Goal: Communication & Community: Answer question/provide support

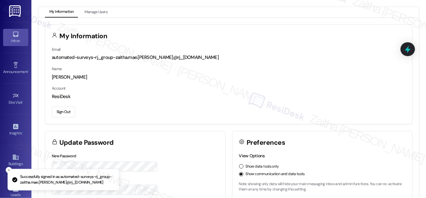
click at [12, 40] on div "Inbox" at bounding box center [15, 41] width 31 height 6
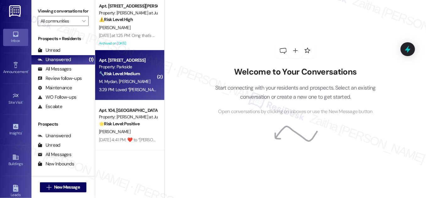
click at [146, 80] on div "M. [PERSON_NAME]" at bounding box center [127, 82] width 59 height 8
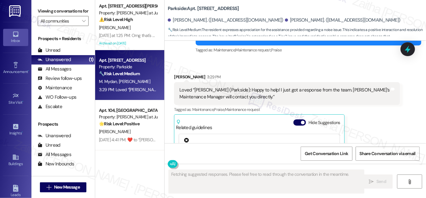
scroll to position [7032, 0]
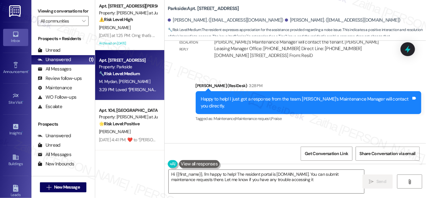
type textarea "Hi {{first_name}}, I'm happy to help! The resident portal is [DOMAIN_NAME]. You…"
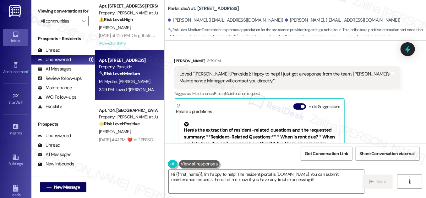
scroll to position [7118, 0]
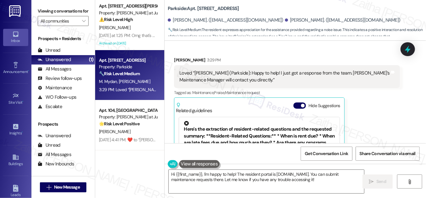
click at [292, 99] on div "Related guidelines Hide Suggestions" at bounding box center [259, 106] width 166 height 15
click at [294, 103] on button "Hide Suggestions" at bounding box center [299, 106] width 13 height 6
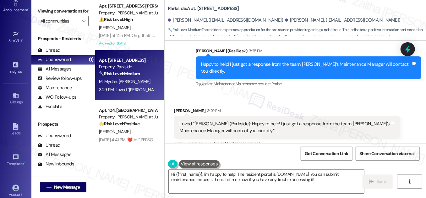
scroll to position [99, 0]
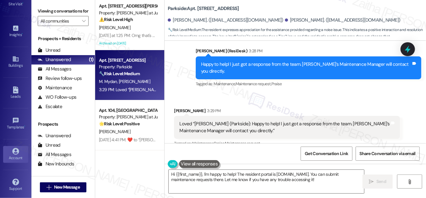
click at [15, 155] on div "Account" at bounding box center [15, 158] width 31 height 6
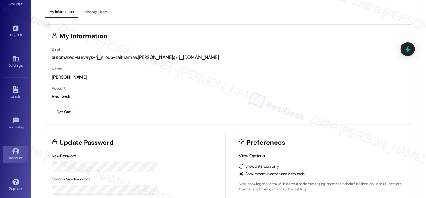
click at [64, 112] on button "Sign Out" at bounding box center [63, 112] width 23 height 11
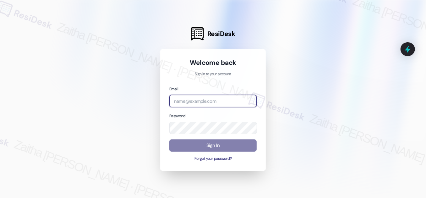
click at [210, 98] on input "email" at bounding box center [212, 101] width 87 height 12
type input "automated-surveys-grant_main-zaitha.mae.[PERSON_NAME]@grant_[DOMAIN_NAME]"
